Goal: Information Seeking & Learning: Check status

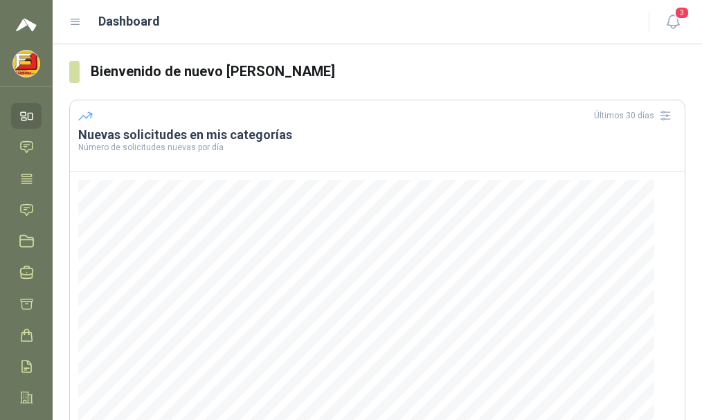
click at [123, 26] on h1 "Dashboard" at bounding box center [129, 21] width 62 height 19
click at [78, 21] on icon at bounding box center [75, 22] width 12 height 12
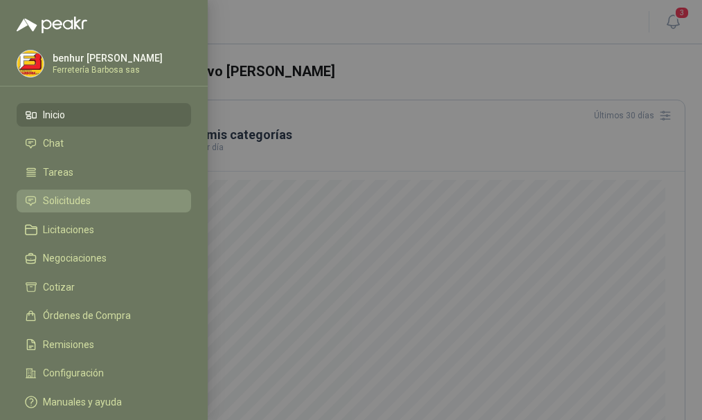
click at [78, 199] on span "Solicitudes" at bounding box center [67, 200] width 48 height 11
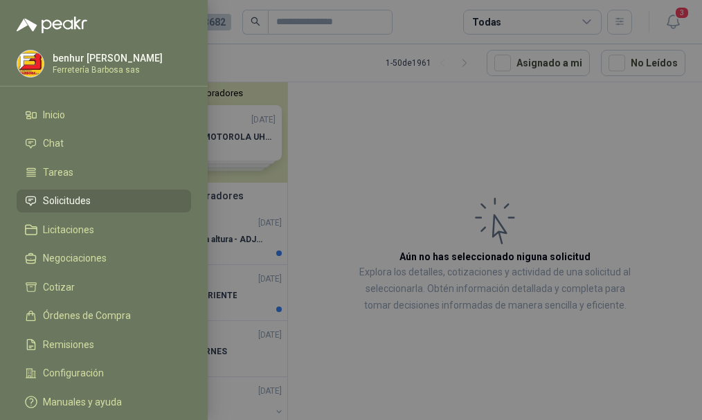
click at [345, 190] on div at bounding box center [351, 210] width 702 height 420
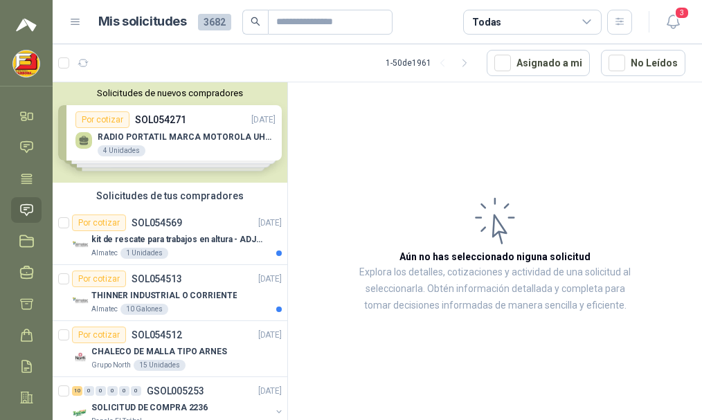
click at [72, 20] on icon at bounding box center [75, 22] width 12 height 12
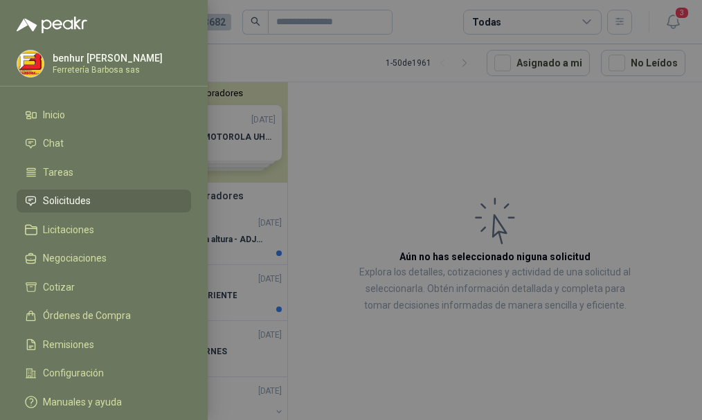
click at [269, 62] on div at bounding box center [351, 210] width 702 height 420
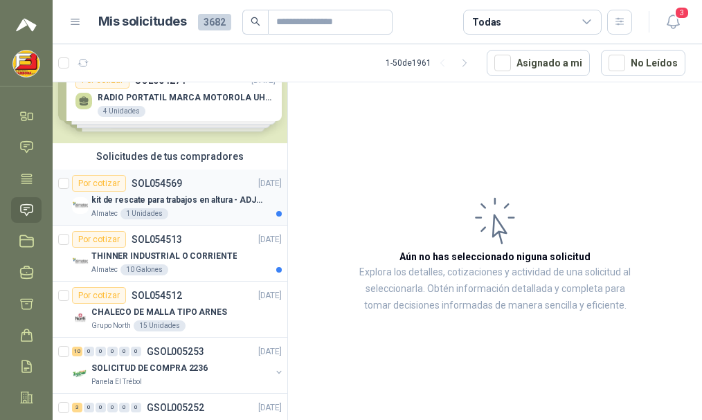
scroll to position [69, 0]
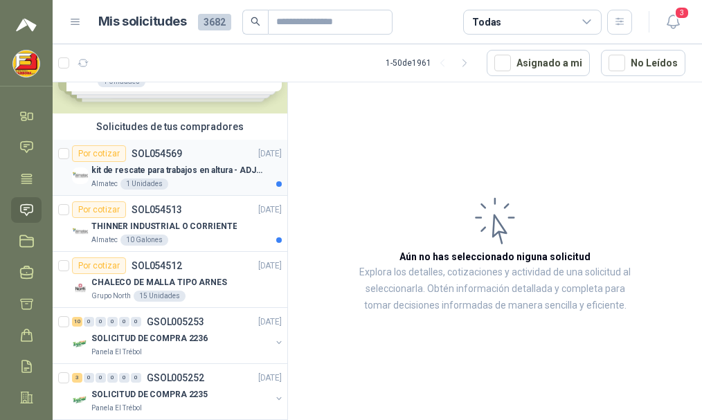
click at [169, 169] on p "kit de rescate para trabajos en altura - ADJUNTAR FICHA TECNICA" at bounding box center [177, 170] width 172 height 13
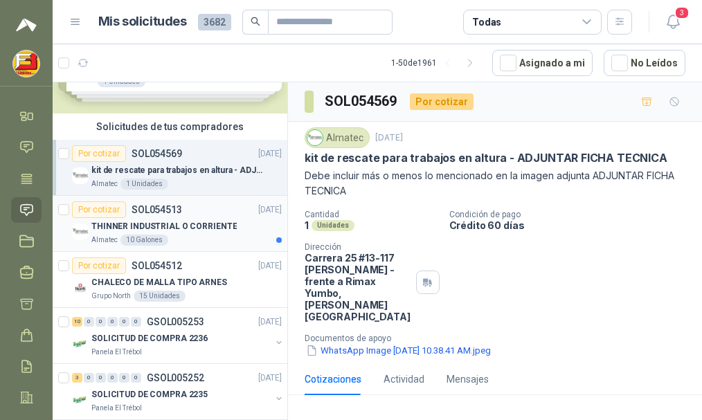
click at [188, 222] on p "THINNER INDUSTRIAL O CORRIENTE" at bounding box center [163, 226] width 145 height 13
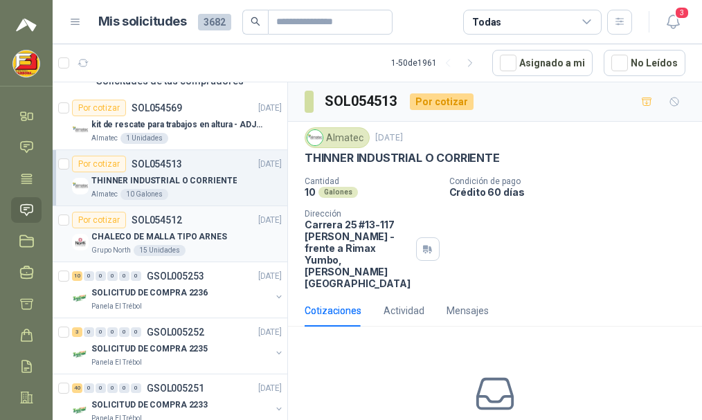
scroll to position [138, 0]
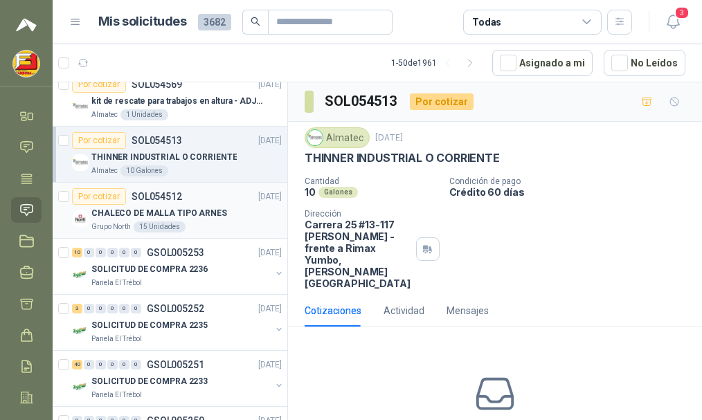
click at [196, 213] on p "CHALECO DE MALLA TIPO ARNES" at bounding box center [159, 213] width 136 height 13
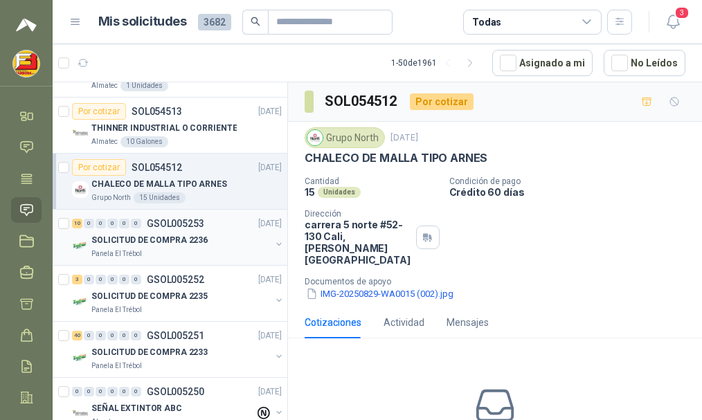
scroll to position [208, 0]
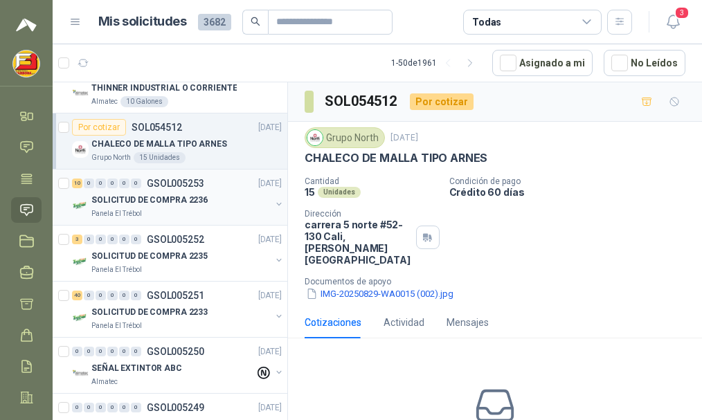
click at [185, 197] on p "SOLICITUD DE COMPRA 2236" at bounding box center [149, 200] width 116 height 13
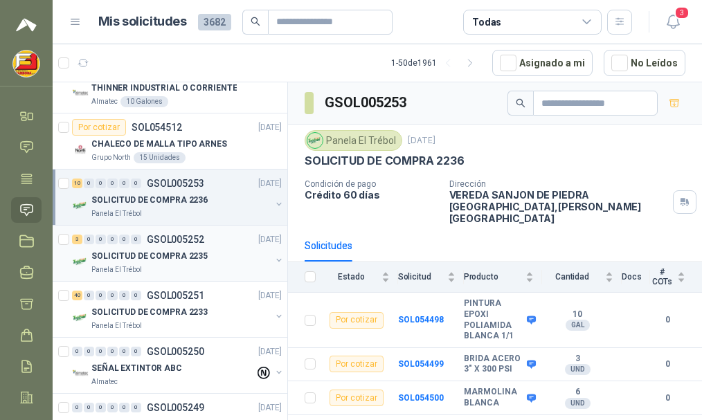
click at [174, 254] on p "SOLICITUD DE COMPRA 2235" at bounding box center [149, 256] width 116 height 13
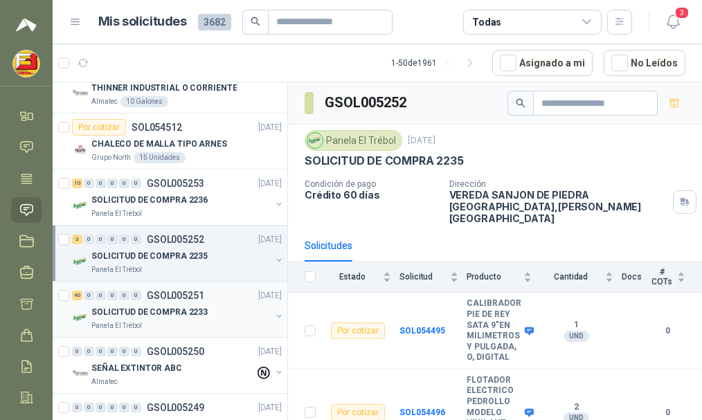
click at [179, 305] on div "SOLICITUD DE COMPRA 2233" at bounding box center [180, 312] width 179 height 17
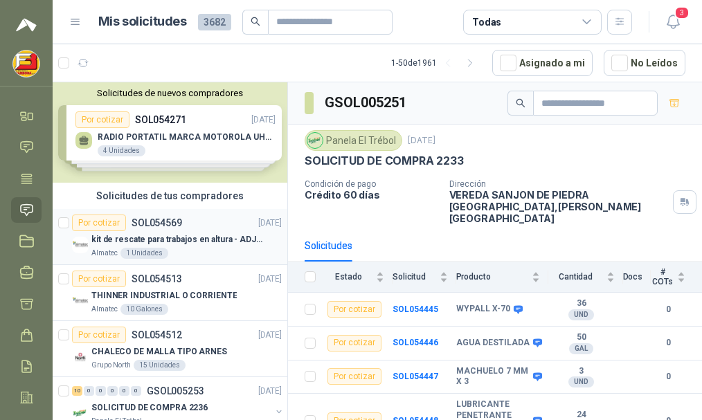
click at [156, 244] on p "kit de rescate para trabajos en altura - ADJUNTAR FICHA TECNICA" at bounding box center [177, 239] width 172 height 13
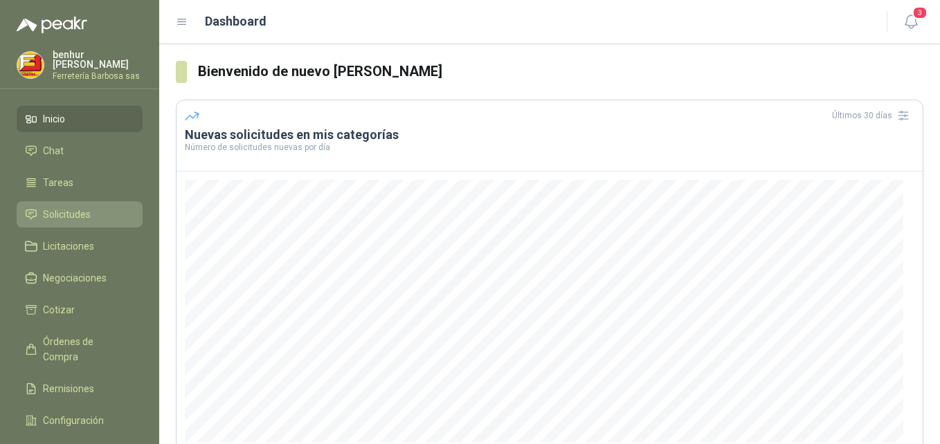
click at [73, 213] on span "Solicitudes" at bounding box center [67, 214] width 48 height 15
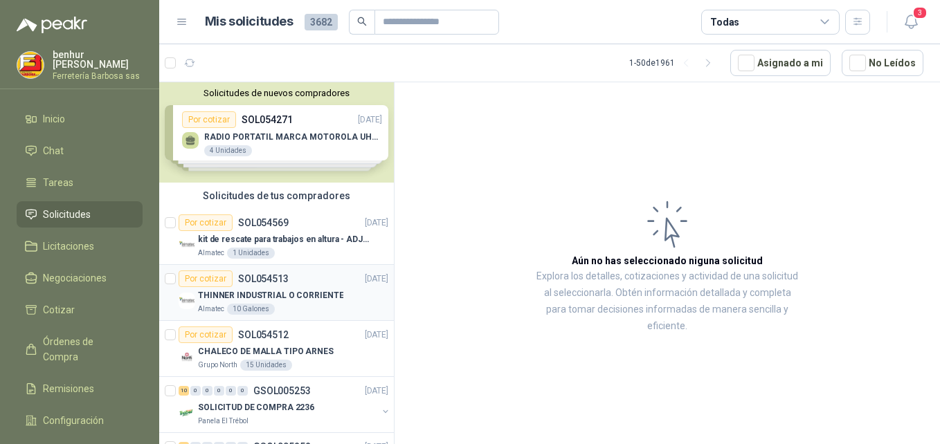
click at [280, 308] on div "Almatec 10 Galones" at bounding box center [293, 309] width 190 height 11
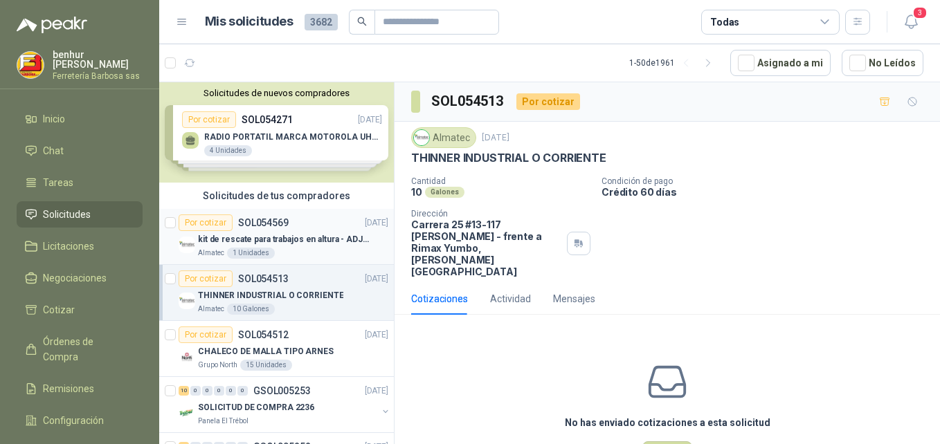
click at [314, 238] on p "kit de rescate para trabajos en altura - ADJUNTAR FICHA TECNICA" at bounding box center [284, 239] width 172 height 13
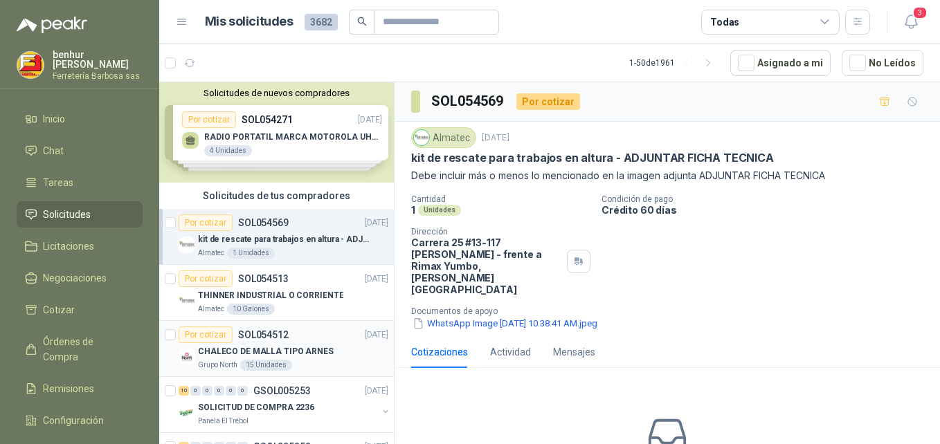
click at [311, 354] on p "CHALECO DE MALLA TIPO ARNES" at bounding box center [266, 351] width 136 height 13
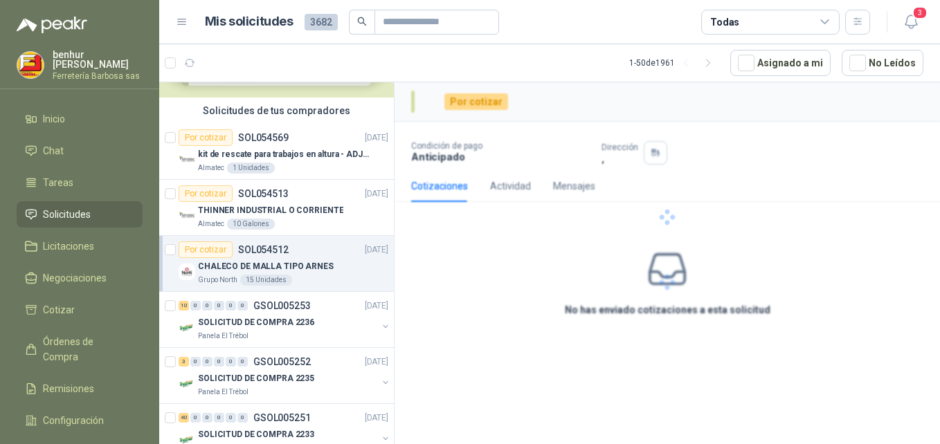
scroll to position [138, 0]
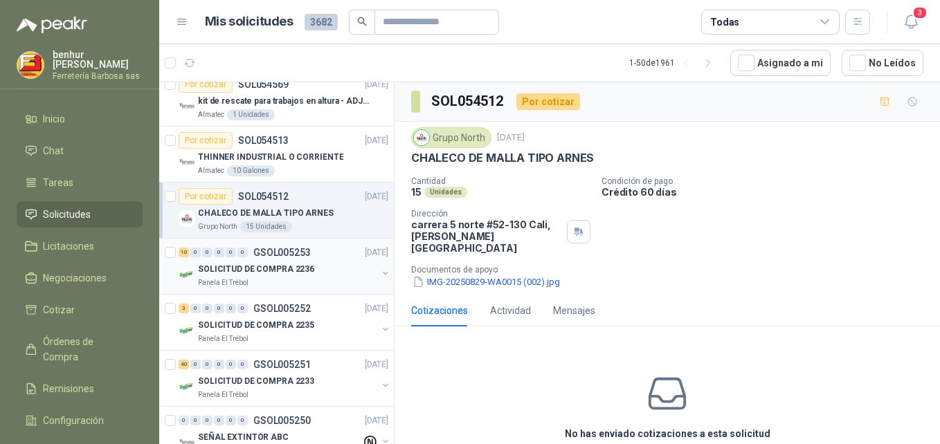
click at [281, 279] on div "Panela El Trébol" at bounding box center [287, 283] width 179 height 11
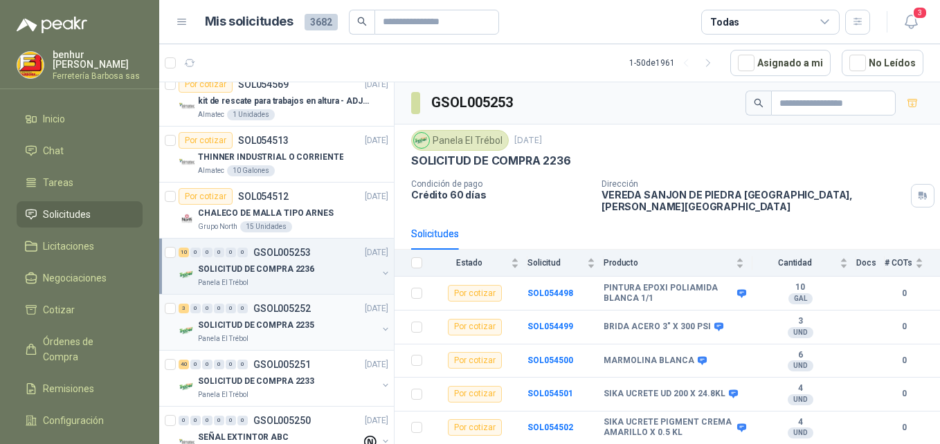
click at [279, 335] on div "Panela El Trébol" at bounding box center [287, 339] width 179 height 11
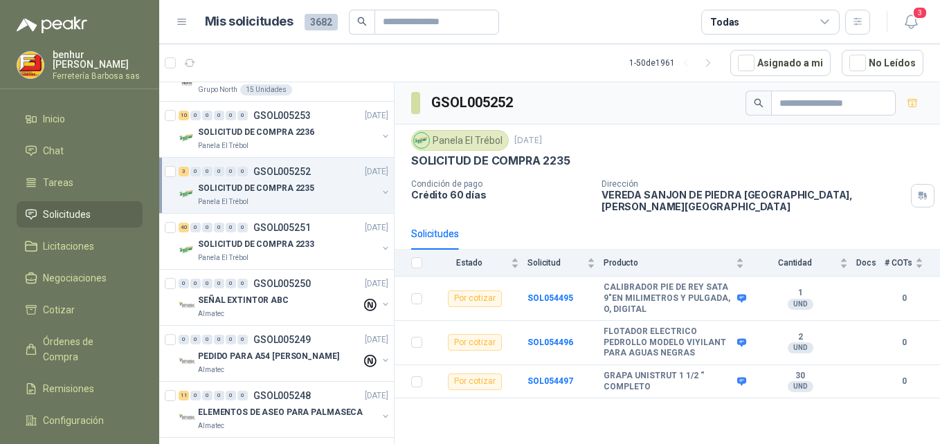
scroll to position [277, 0]
click at [286, 251] on div "Panela El Trébol" at bounding box center [287, 256] width 179 height 11
